Goal: Information Seeking & Learning: Check status

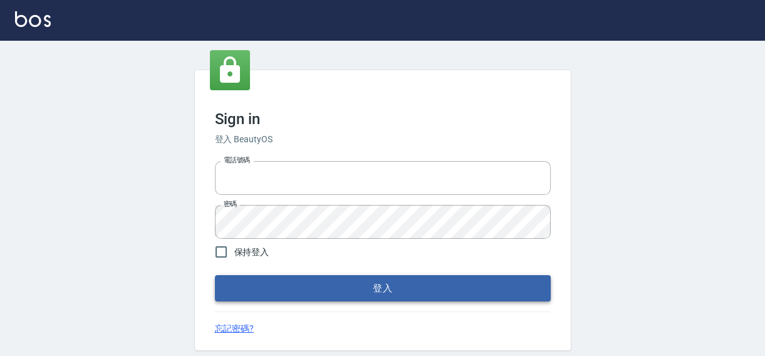
type input "0422211177"
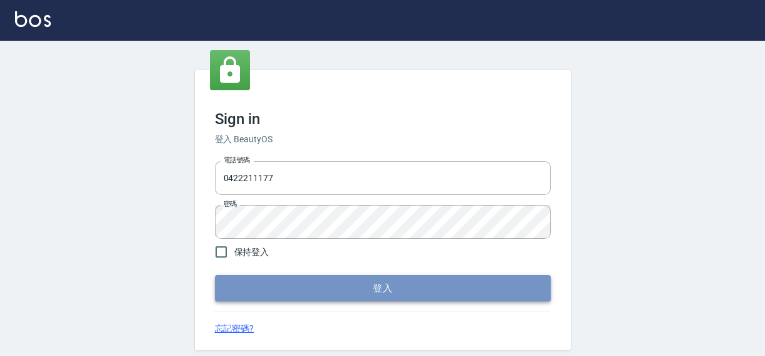
click at [369, 288] on button "登入" at bounding box center [383, 288] width 336 height 26
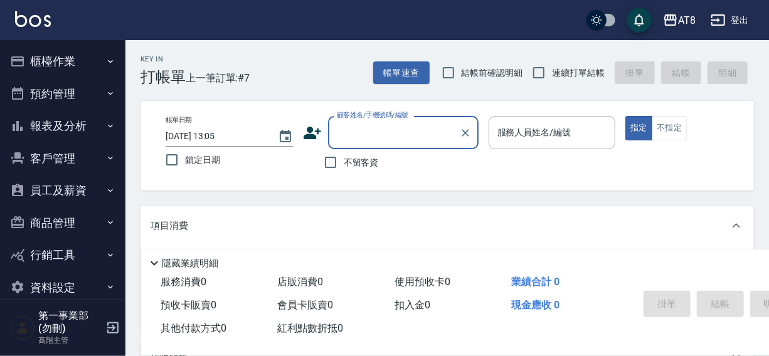
click at [56, 123] on button "報表及分析" at bounding box center [62, 126] width 115 height 33
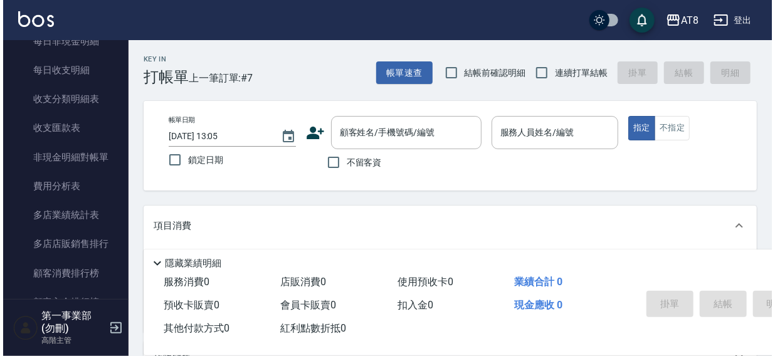
scroll to position [1074, 0]
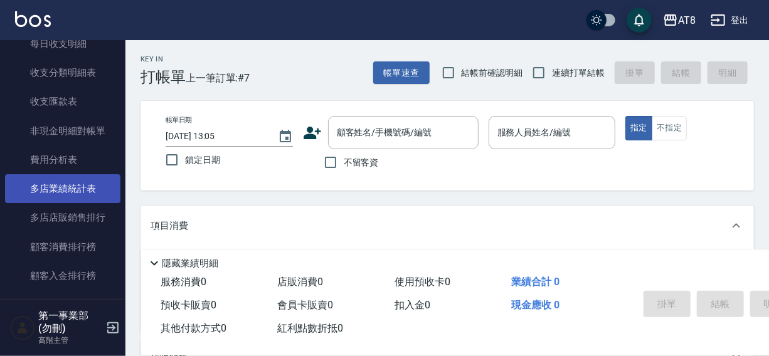
click at [52, 188] on link "多店業績統計表" at bounding box center [62, 188] width 115 height 29
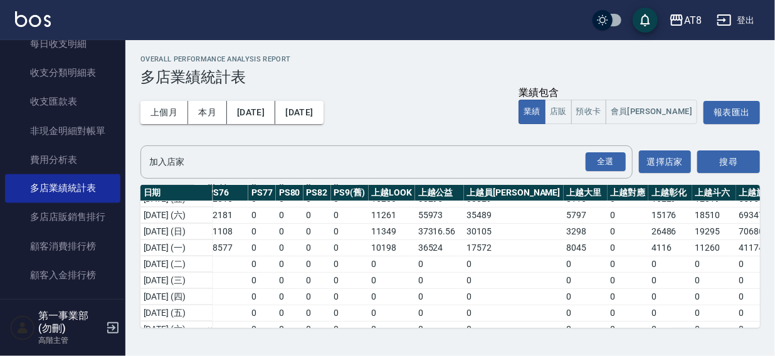
scroll to position [75, 1560]
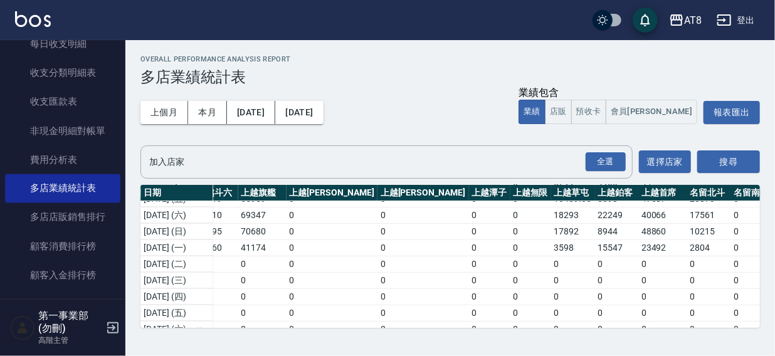
click at [474, 22] on div "AT8 登出" at bounding box center [387, 20] width 775 height 40
